Goal: Book appointment/travel/reservation

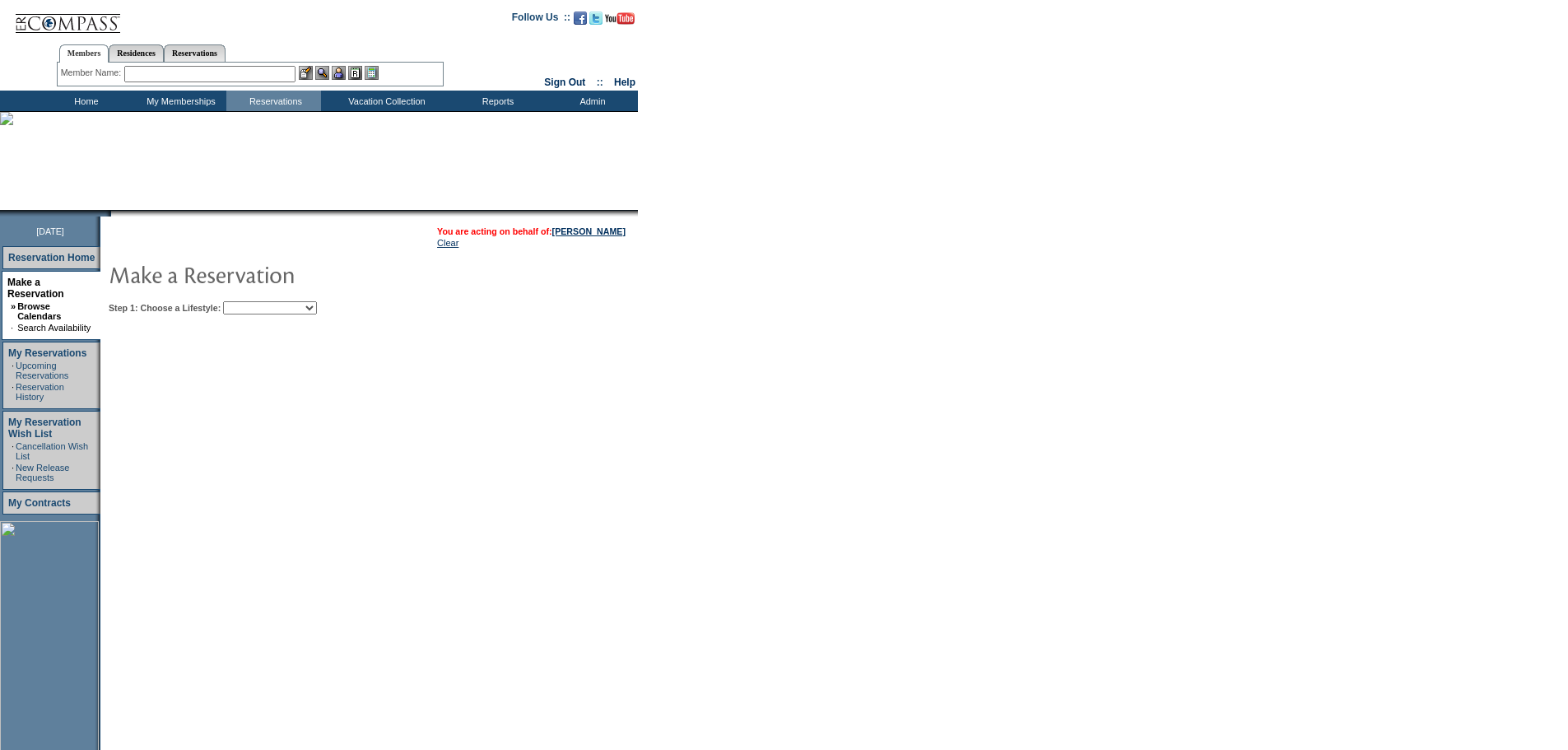
click at [317, 303] on select "Beach Leisure Metropolitan Mountain OIAL for Adventure OIAL for Couples OIAL fo…" at bounding box center [270, 307] width 94 height 13
select select "Beach"
click at [251, 303] on select "Beach Leisure Metropolitan Mountain OIAL for Adventure OIAL for Couples OIAL fo…" at bounding box center [270, 307] width 94 height 13
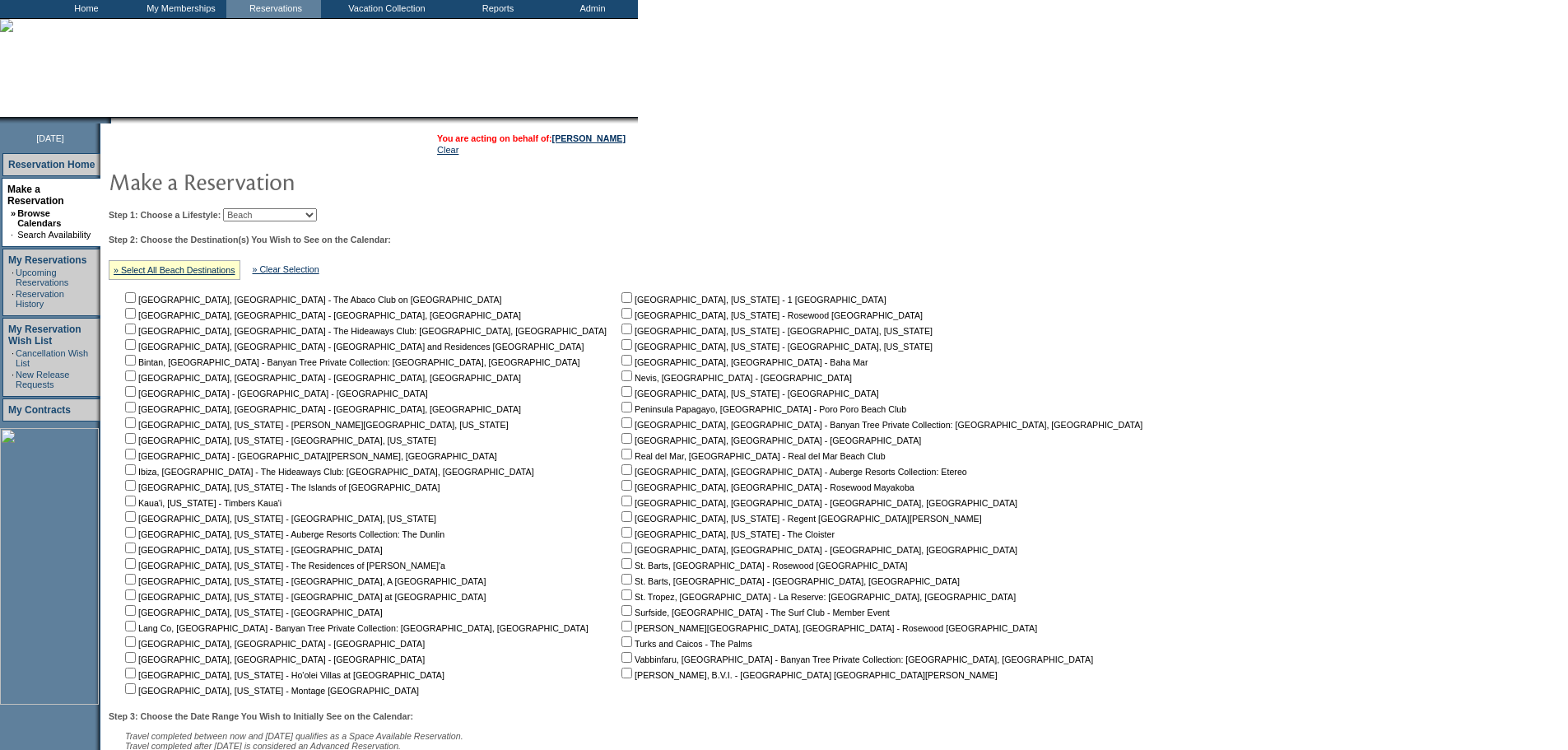
scroll to position [248, 0]
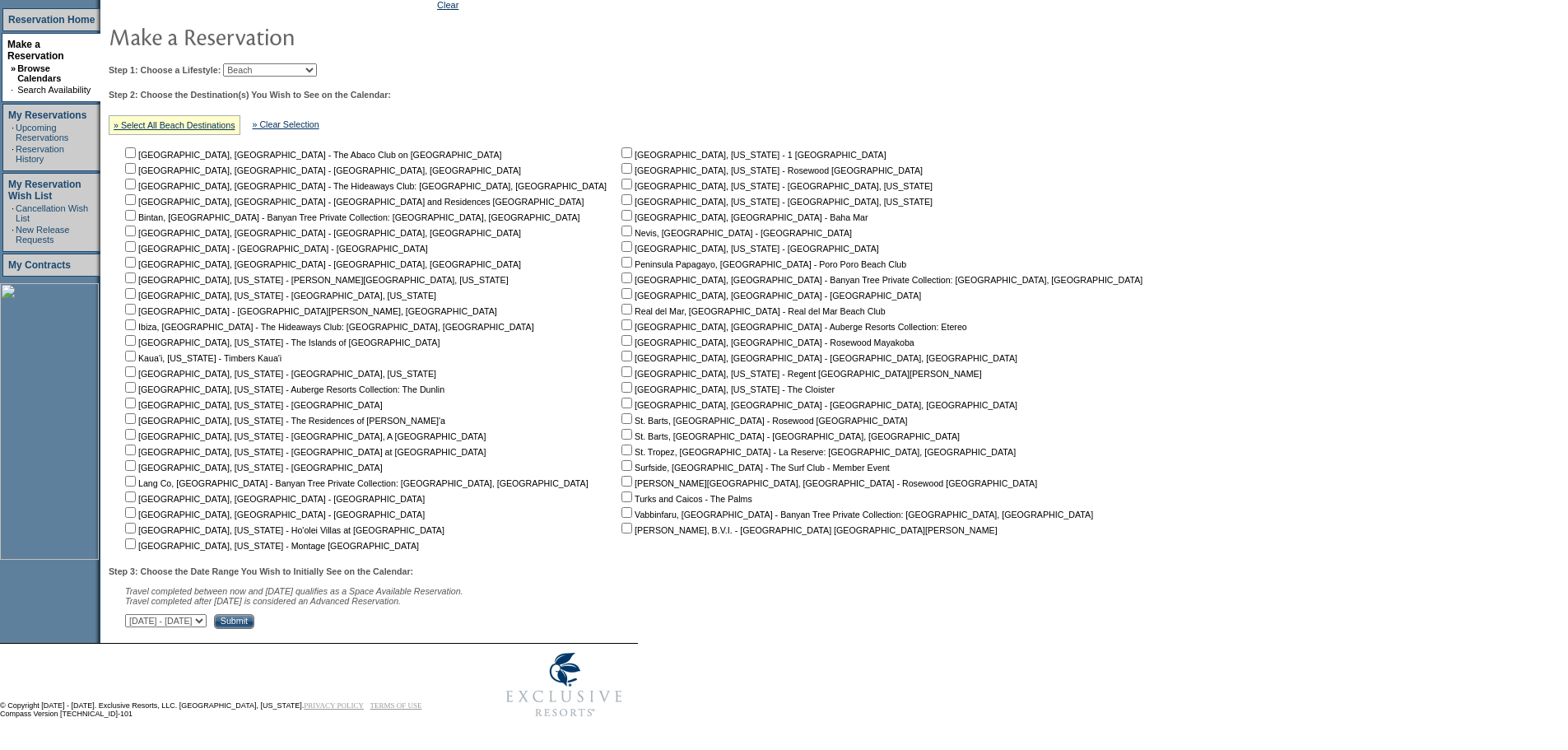
click at [622, 306] on input "checkbox" at bounding box center [626, 308] width 11 height 11
checkbox input "true"
click at [306, 626] on table "You are acting on behalf of: [PERSON_NAME] Clear Step 1: Choose a Lifestyle: Be…" at bounding box center [629, 306] width 1057 height 654
click at [207, 616] on select "[DATE] - [DATE] [DATE] - [DATE] [DATE] - [DATE] [DATE] - [DATE] [DATE] - [DATE]…" at bounding box center [166, 621] width 81 height 13
select select "[DATE]|[DATE]"
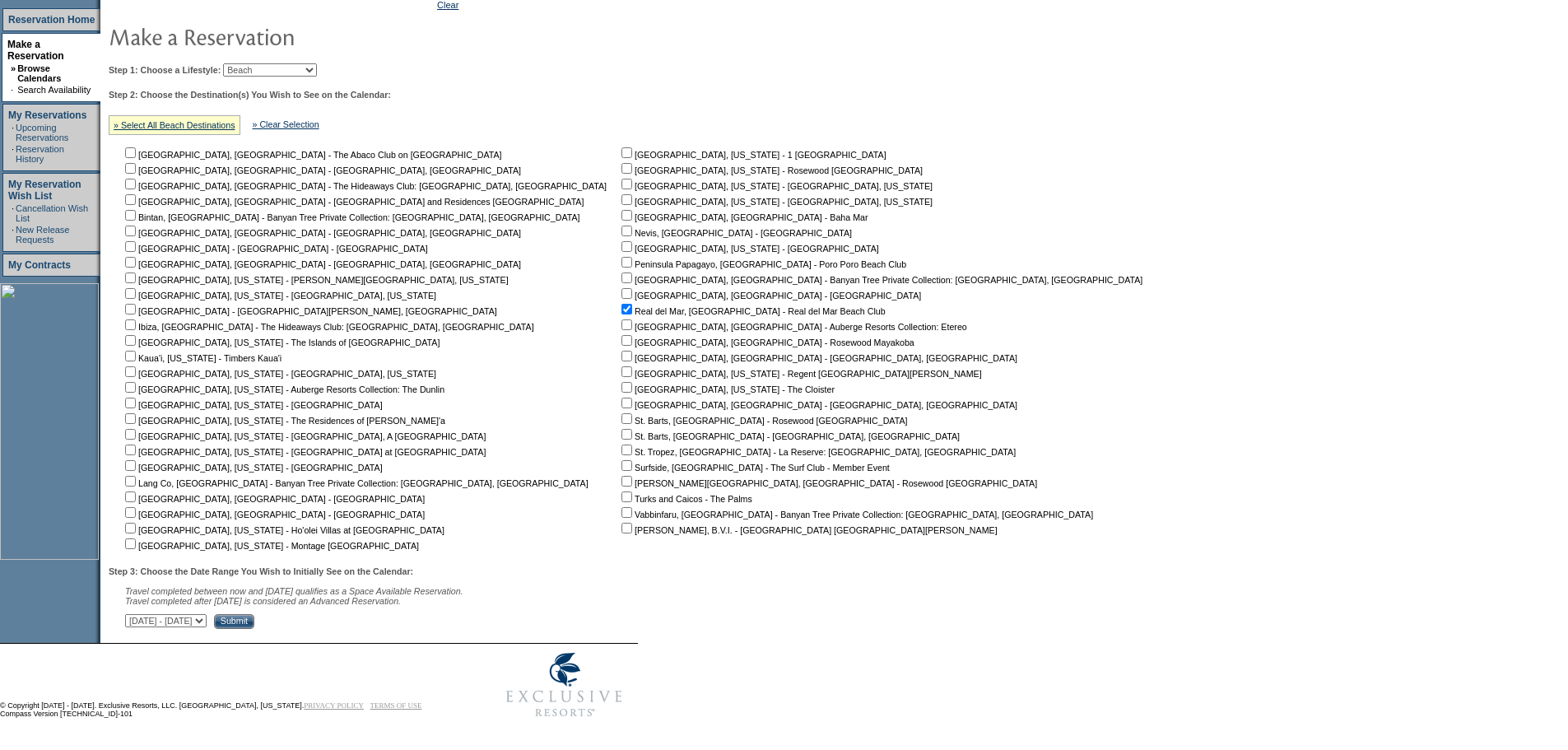
click at [134, 614] on select "[DATE] - [DATE] [DATE] - [DATE] [DATE] - [DATE] [DATE] - [DATE] [DATE] - [DATE]…" at bounding box center [166, 621] width 81 height 13
click at [254, 619] on input "Submit" at bounding box center [234, 621] width 40 height 14
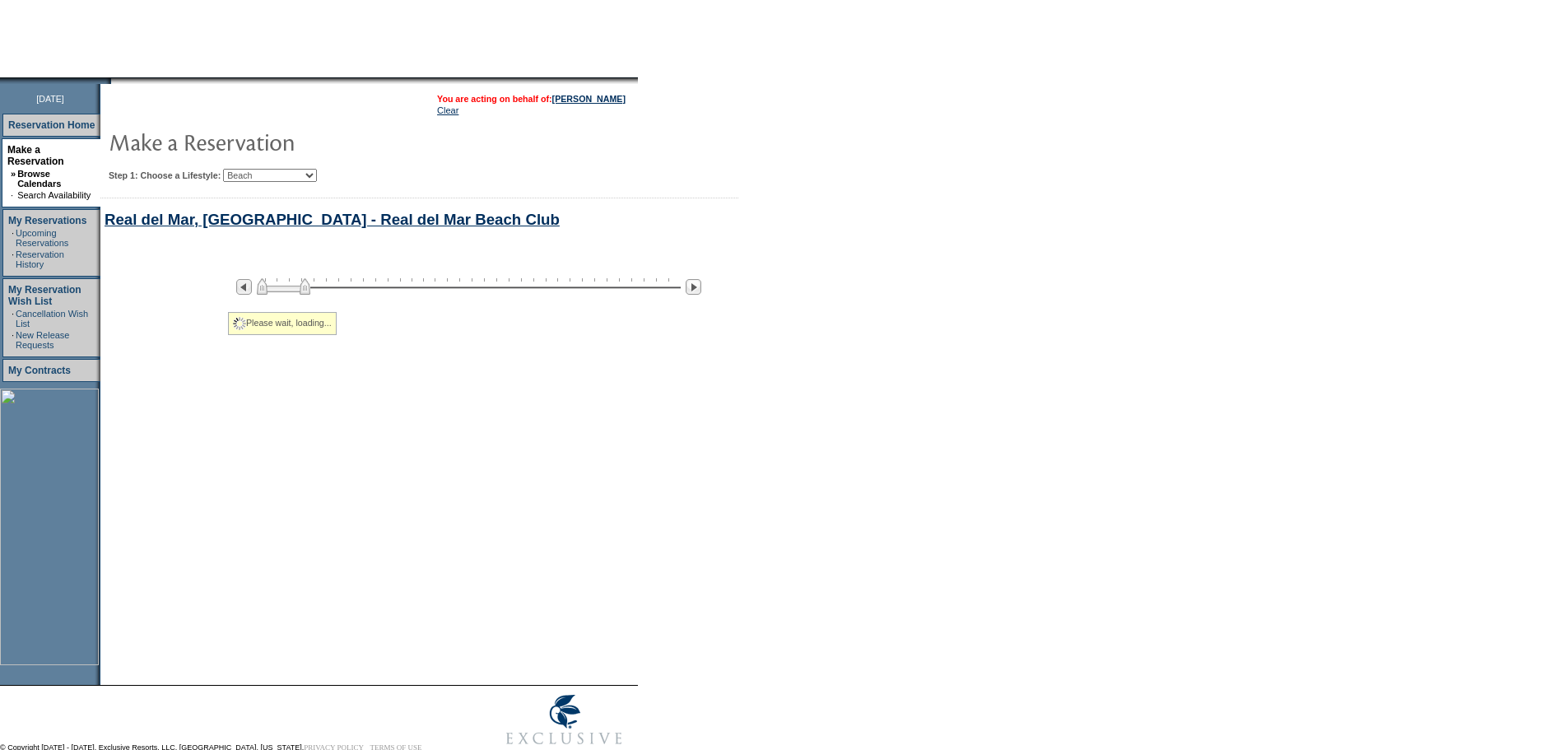
select select "Beach"
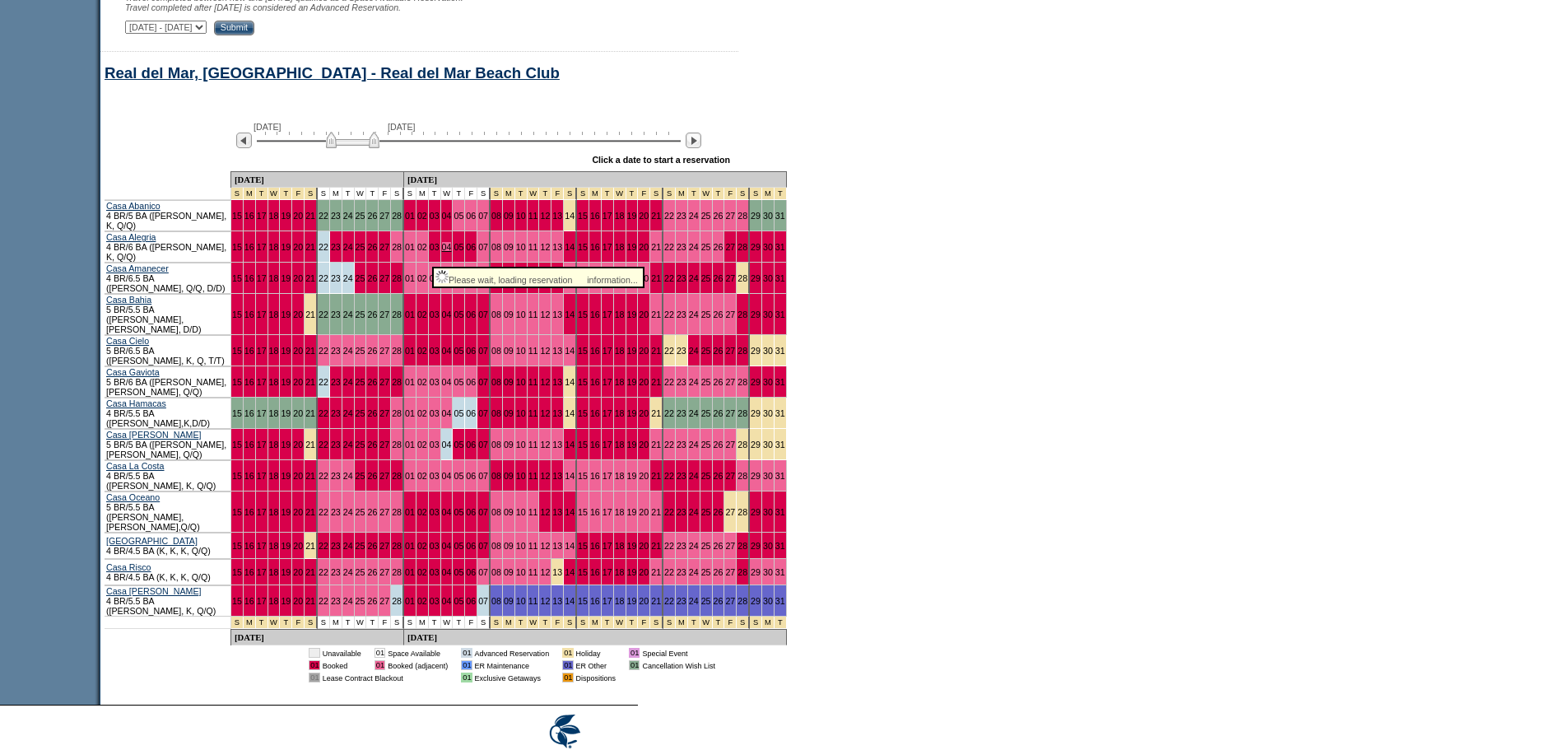
scroll to position [839, 0]
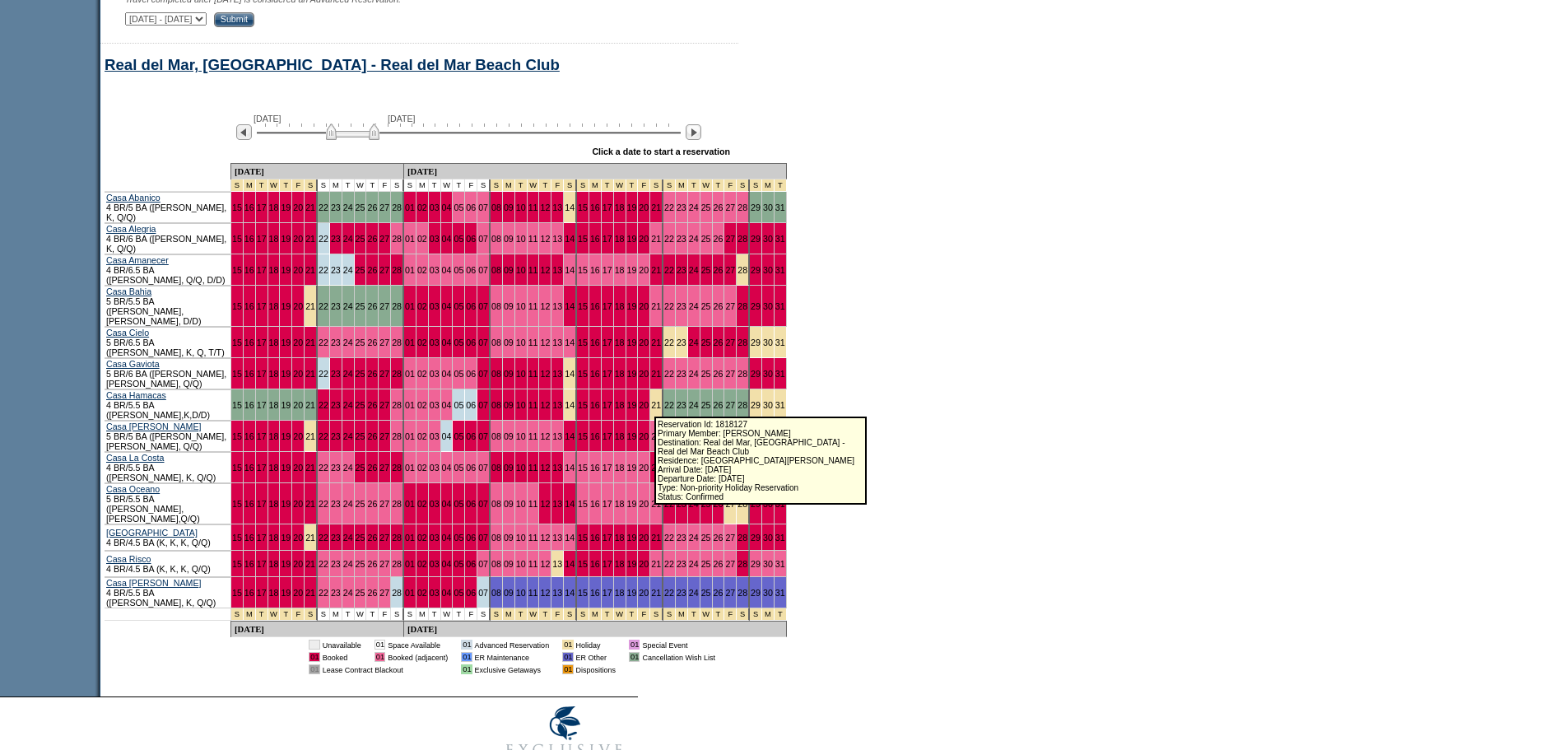
click at [701, 431] on link "25" at bounding box center [706, 436] width 10 height 10
